Goal: Use online tool/utility: Utilize a website feature to perform a specific function

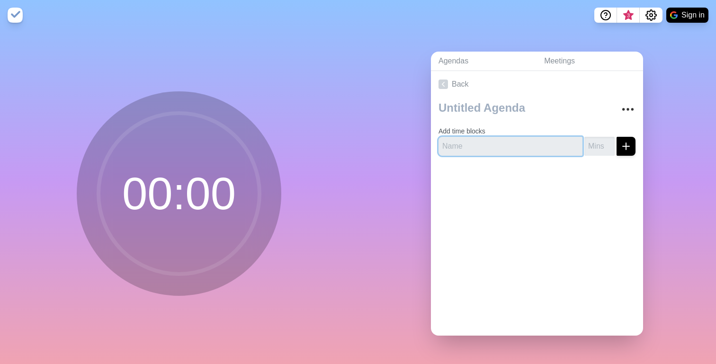
click at [488, 145] on input "text" at bounding box center [511, 146] width 144 height 19
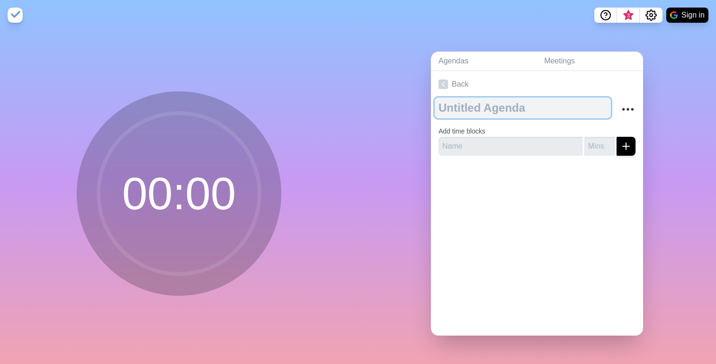
click at [460, 99] on textarea at bounding box center [523, 108] width 176 height 21
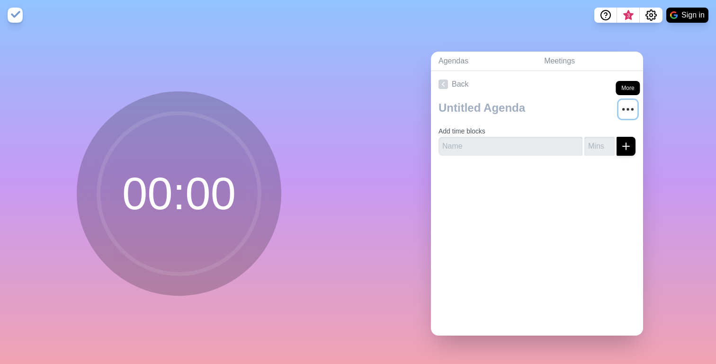
click at [621, 106] on icon "More" at bounding box center [628, 109] width 15 height 15
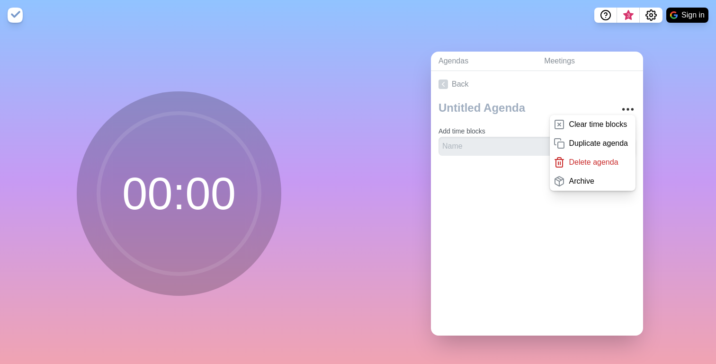
click at [487, 248] on div "Back Clear time blocks Duplicate agenda Delete agenda Archive Add time blocks" at bounding box center [537, 203] width 212 height 265
click at [465, 191] on div at bounding box center [537, 182] width 212 height 38
click at [351, 111] on div "00 : 00" at bounding box center [179, 197] width 358 height 334
click at [189, 188] on circle at bounding box center [179, 193] width 161 height 161
click at [485, 218] on div "Back Clear time blocks Duplicate agenda Delete agenda Archive Add time blocks" at bounding box center [537, 203] width 212 height 265
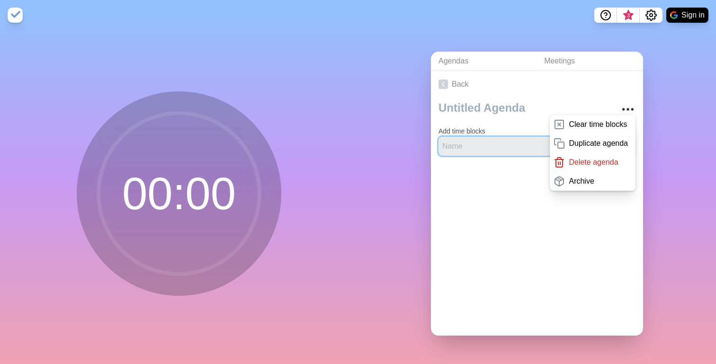
click at [462, 145] on input "text" at bounding box center [511, 146] width 144 height 19
click at [469, 178] on div at bounding box center [537, 182] width 212 height 38
click at [471, 165] on div at bounding box center [537, 182] width 212 height 38
click at [572, 119] on p "Clear time blocks" at bounding box center [598, 124] width 58 height 11
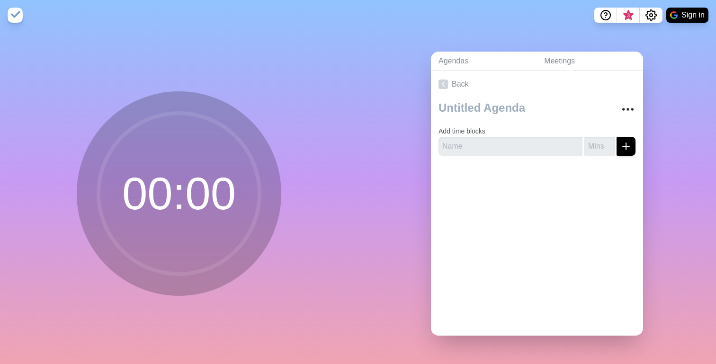
click at [506, 185] on div at bounding box center [537, 182] width 212 height 38
click at [625, 147] on div "Add time blocks" at bounding box center [537, 131] width 212 height 66
click at [622, 146] on button "submit" at bounding box center [626, 146] width 19 height 19
click at [532, 144] on input "text" at bounding box center [511, 146] width 144 height 19
type input "start"
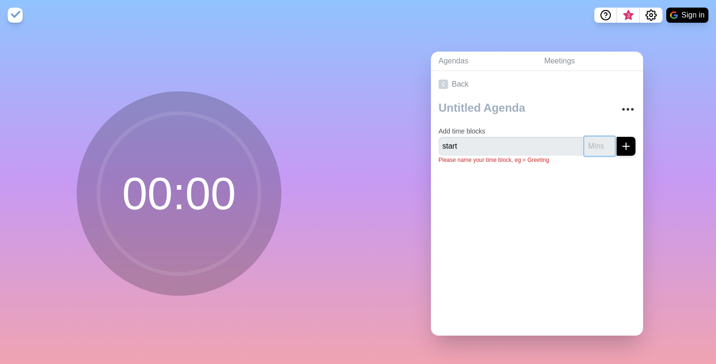
click at [594, 142] on input "number" at bounding box center [600, 146] width 30 height 19
type input "5"
click at [617, 150] on button "submit" at bounding box center [626, 146] width 19 height 19
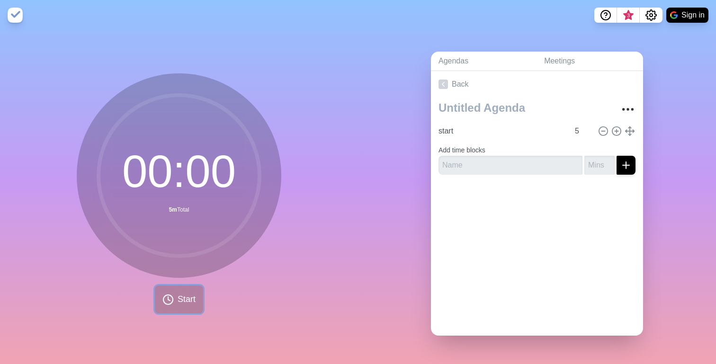
click at [192, 288] on button "Start" at bounding box center [179, 300] width 48 height 28
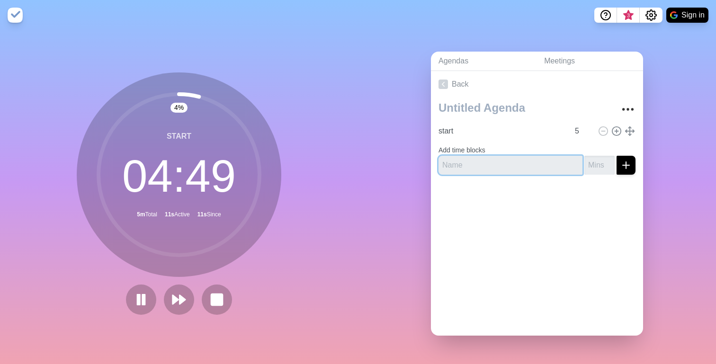
click at [484, 169] on input "text" at bounding box center [511, 165] width 144 height 19
type input "r"
type input "阅读材料"
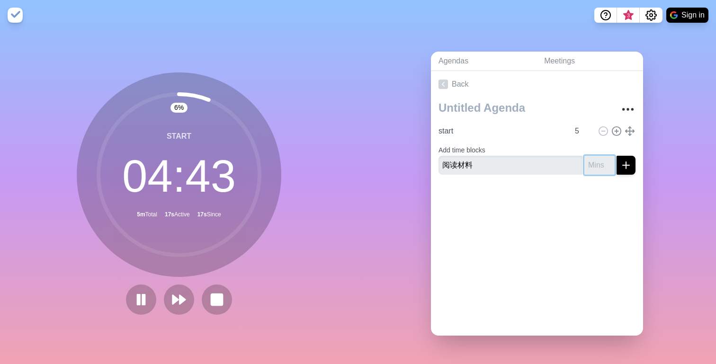
click at [589, 165] on input "number" at bounding box center [600, 165] width 30 height 19
type input "15"
click at [621, 164] on icon "submit" at bounding box center [626, 165] width 11 height 11
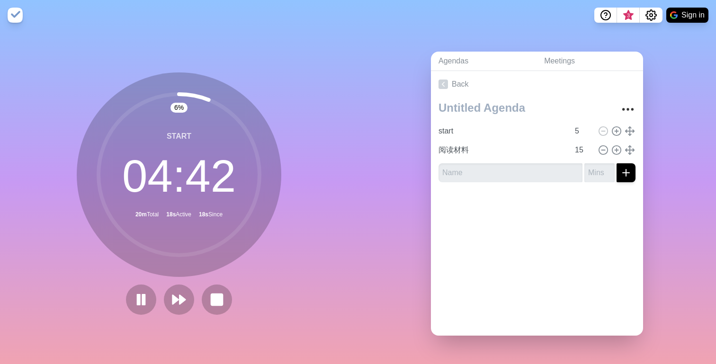
click at [559, 229] on div "Back start 5 阅读材料 15" at bounding box center [537, 203] width 212 height 265
click at [598, 146] on icon at bounding box center [603, 150] width 10 height 10
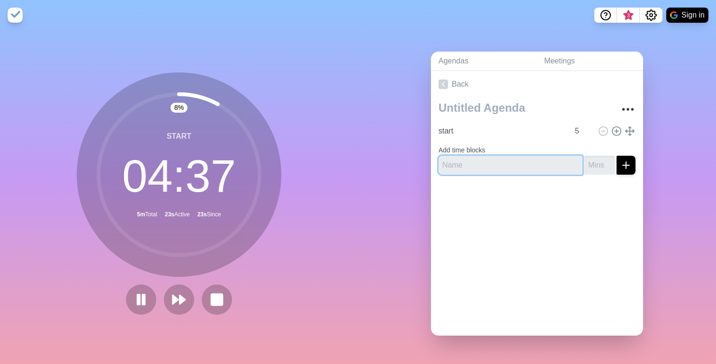
click at [521, 165] on input "text" at bounding box center [511, 165] width 144 height 19
type input "阅读材料"
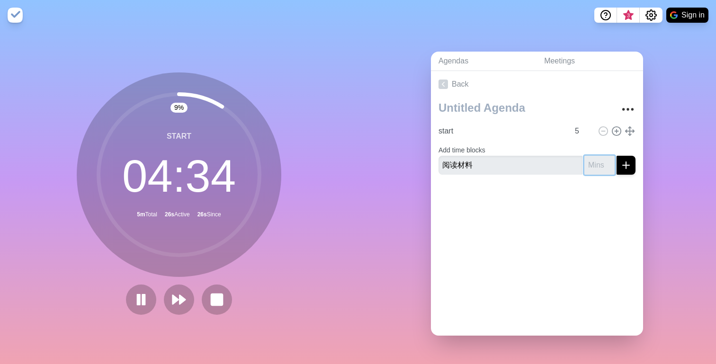
click at [588, 161] on input "number" at bounding box center [600, 165] width 30 height 19
type input "15"
click at [621, 162] on icon "submit" at bounding box center [626, 165] width 11 height 11
